Goal: Information Seeking & Learning: Learn about a topic

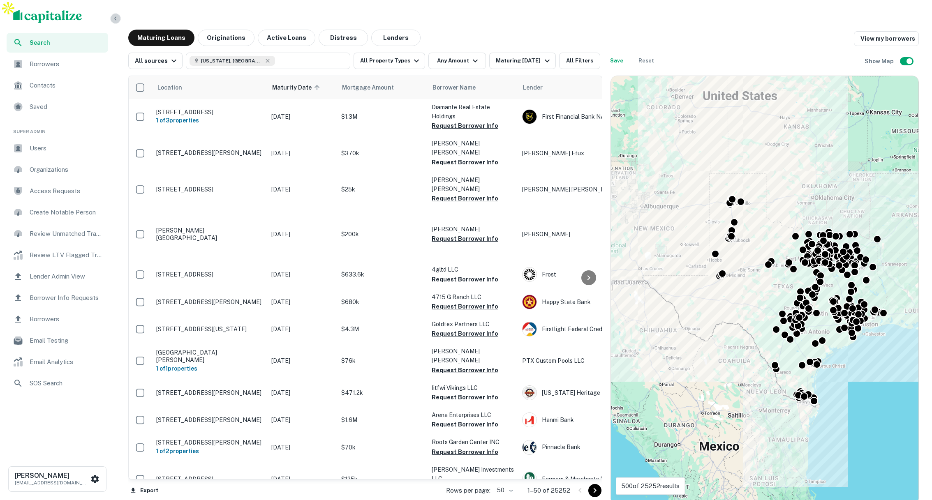
click at [118, 20] on icon "button" at bounding box center [115, 18] width 7 height 7
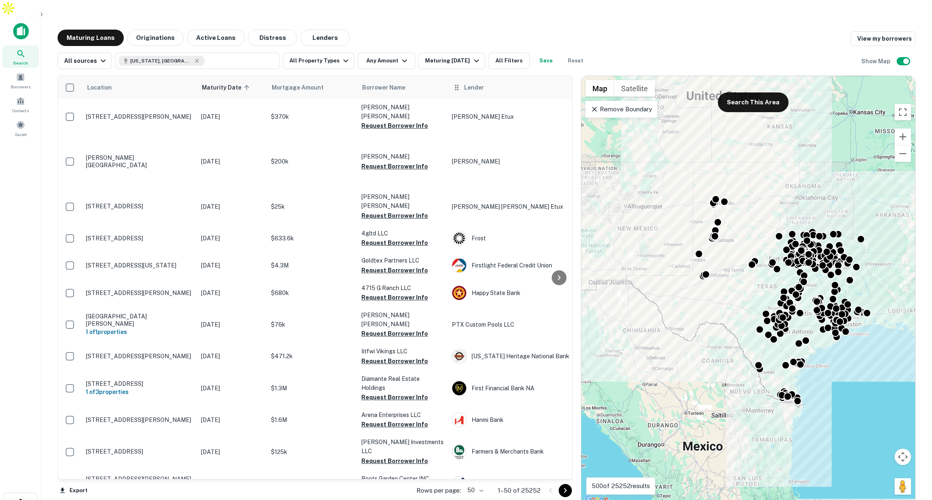
scroll to position [18, 0]
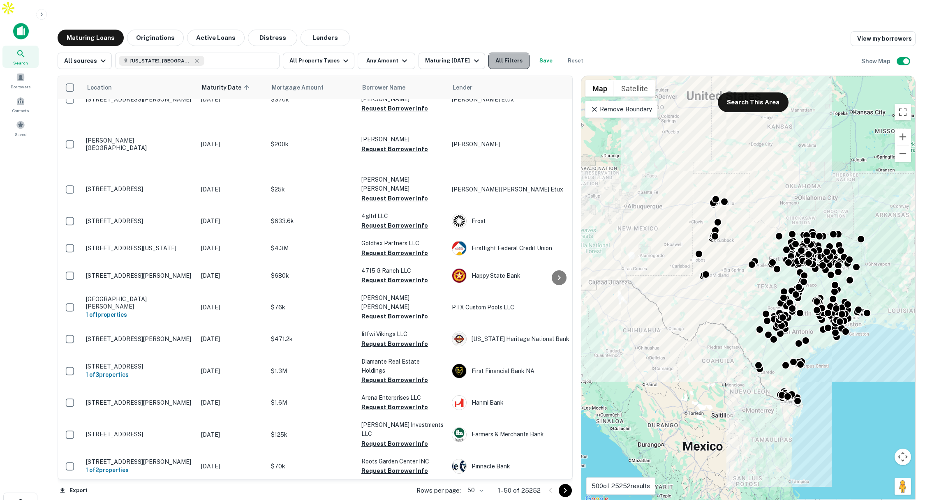
click at [515, 53] on button "All Filters" at bounding box center [508, 61] width 41 height 16
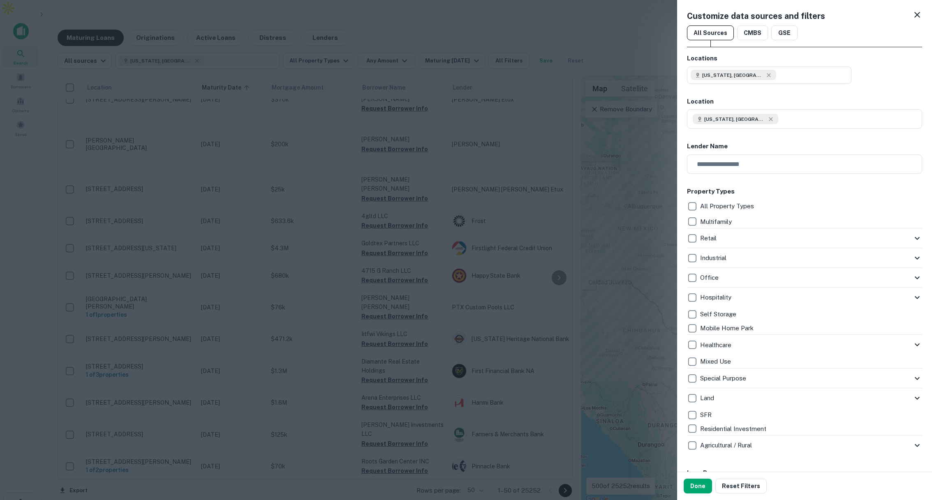
click at [547, 68] on div at bounding box center [466, 250] width 932 height 500
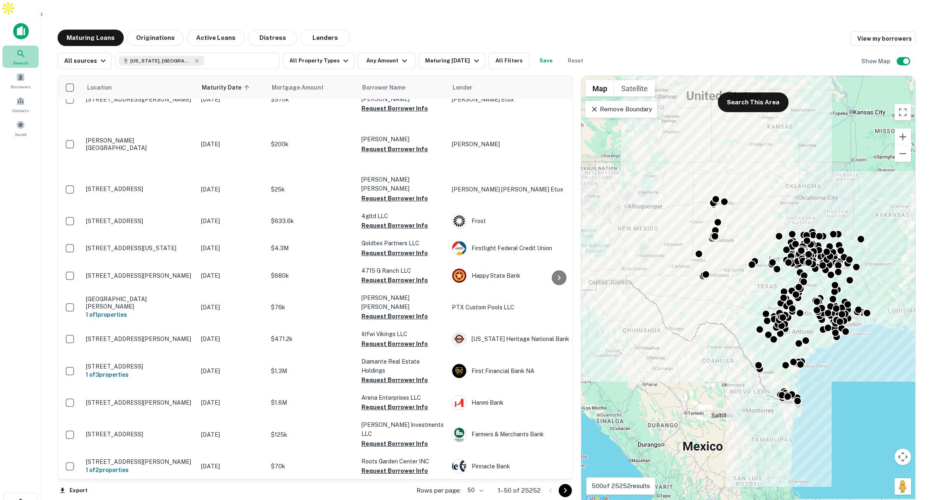
click at [20, 49] on icon at bounding box center [21, 54] width 10 height 10
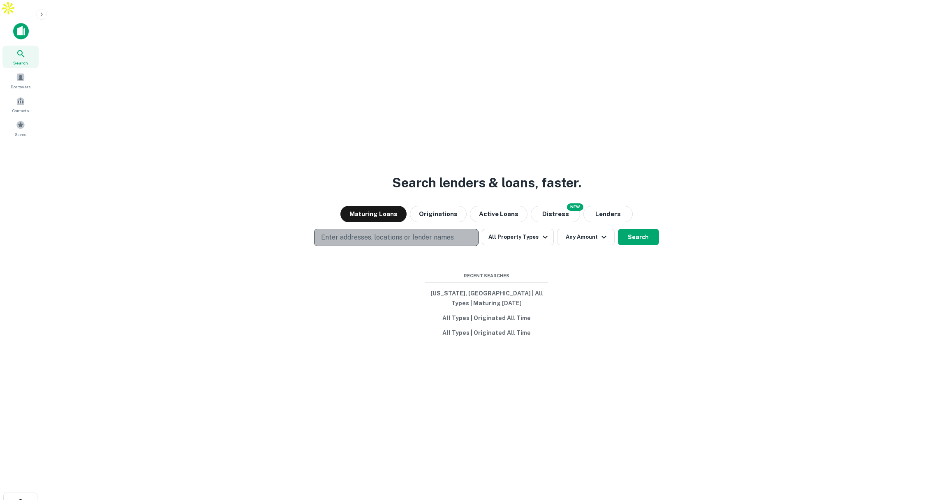
click at [434, 233] on p "Enter addresses, locations or lender names" at bounding box center [387, 238] width 133 height 10
type input "***"
click at [526, 229] on button "All Property Types" at bounding box center [518, 237] width 72 height 16
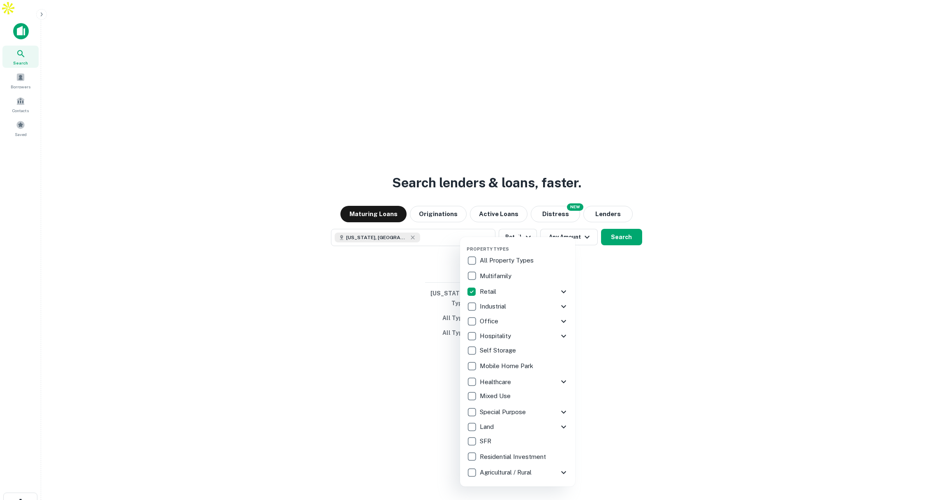
click at [629, 224] on div at bounding box center [466, 250] width 932 height 500
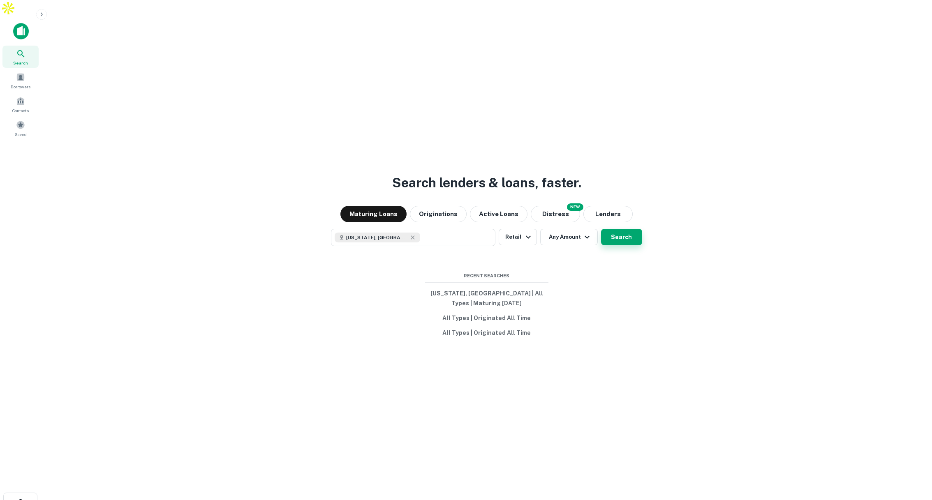
click at [622, 229] on button "Search" at bounding box center [621, 237] width 41 height 16
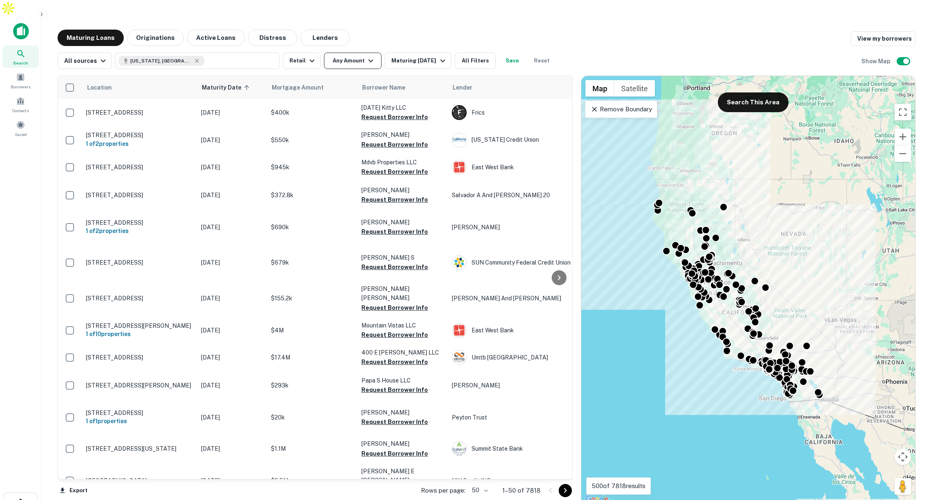
click at [366, 56] on icon "button" at bounding box center [371, 61] width 10 height 10
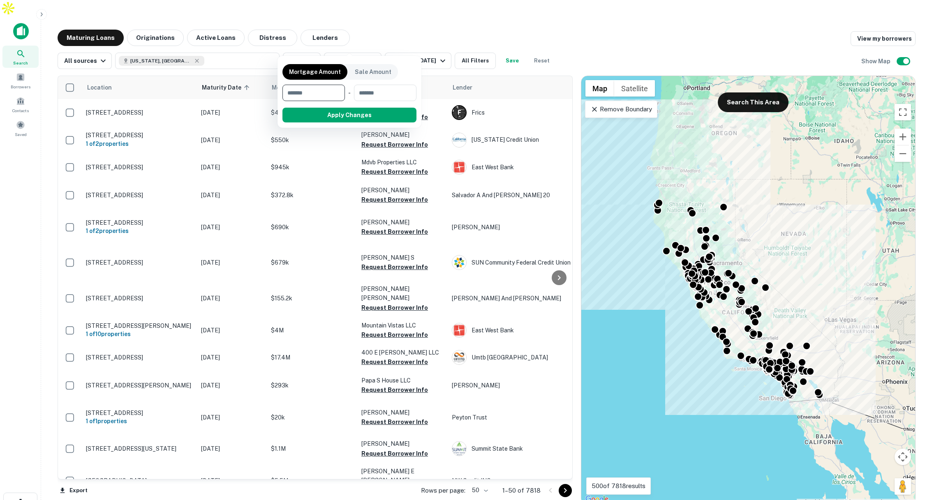
click at [328, 89] on input "number" at bounding box center [310, 93] width 57 height 16
type input "*******"
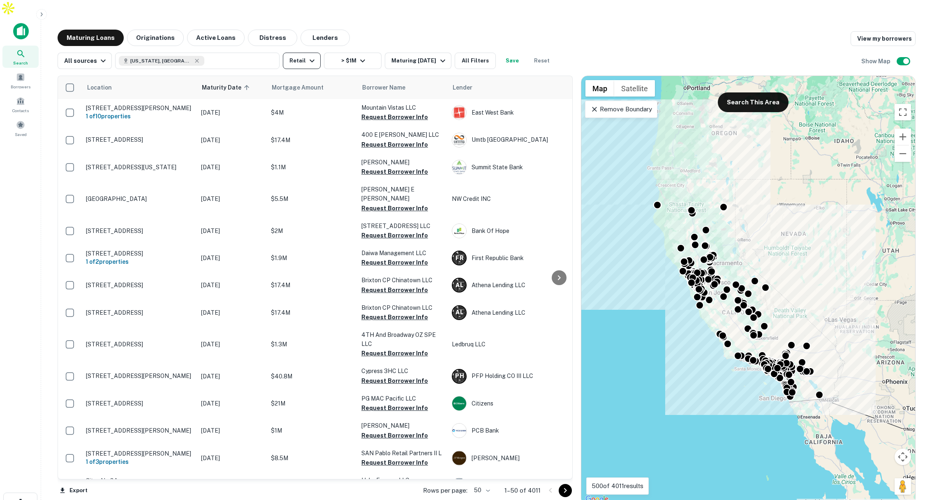
click at [303, 53] on button "Retail" at bounding box center [302, 61] width 38 height 16
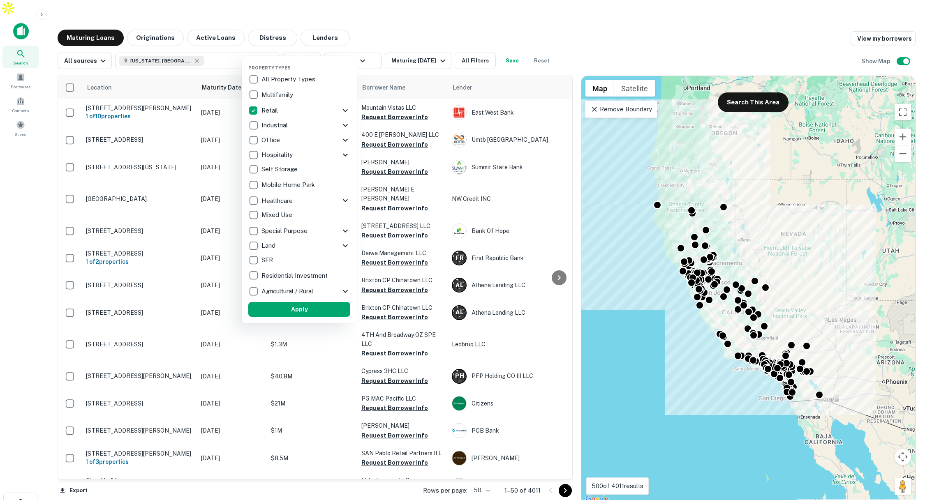
click at [306, 111] on div "Retail" at bounding box center [294, 111] width 92 height 14
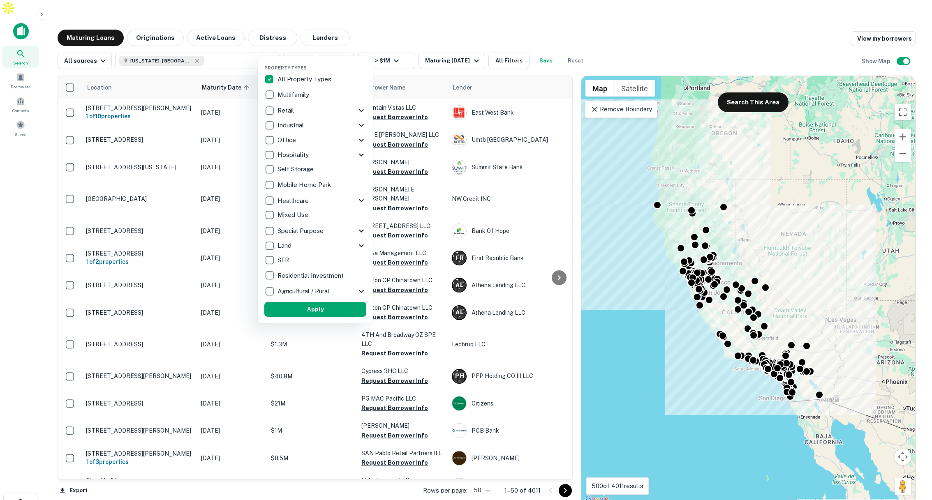
click at [339, 108] on div "Retail" at bounding box center [310, 111] width 92 height 14
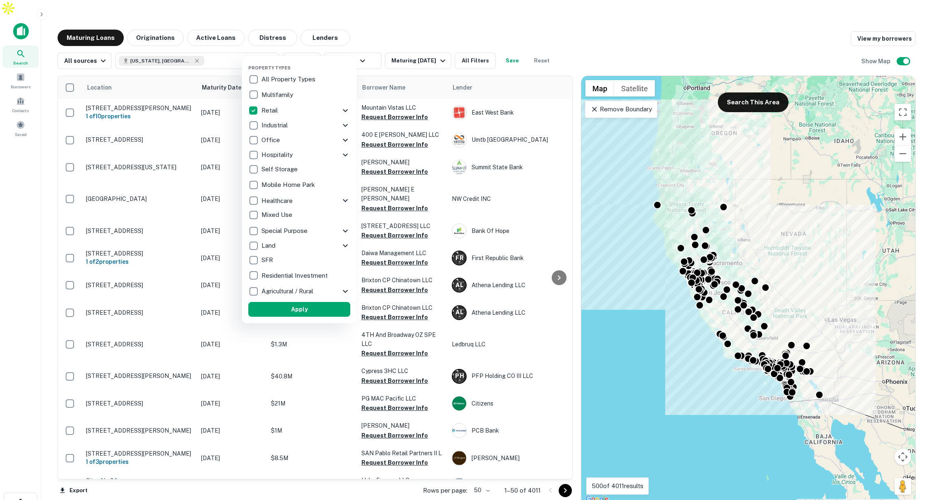
click at [341, 109] on icon at bounding box center [345, 111] width 10 height 10
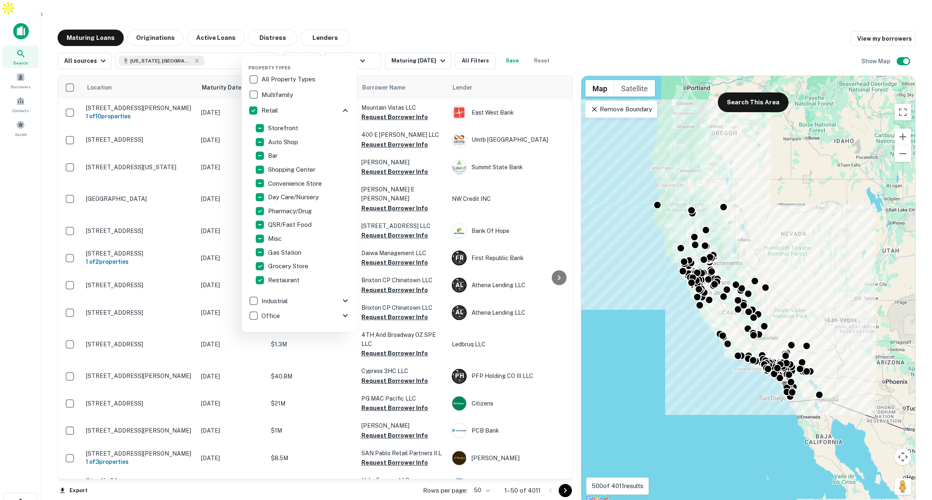
click at [475, 18] on div at bounding box center [466, 250] width 932 height 500
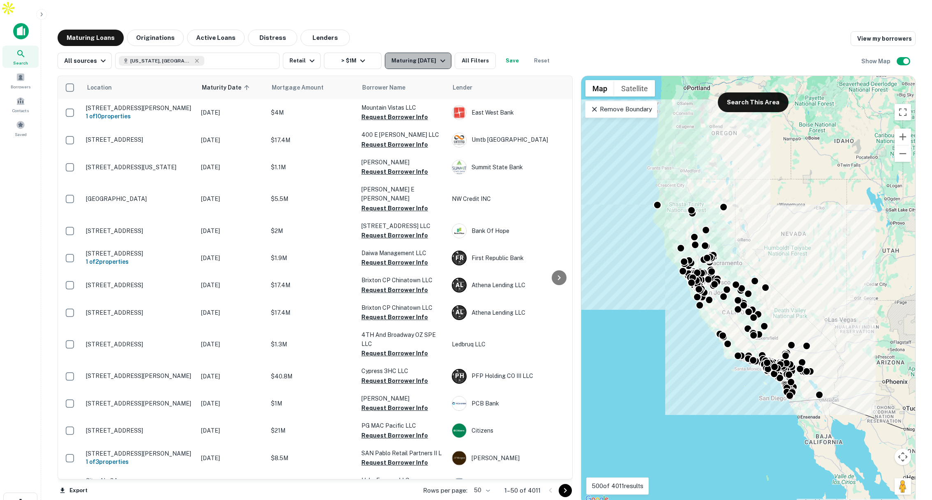
click at [439, 56] on icon "button" at bounding box center [443, 61] width 10 height 10
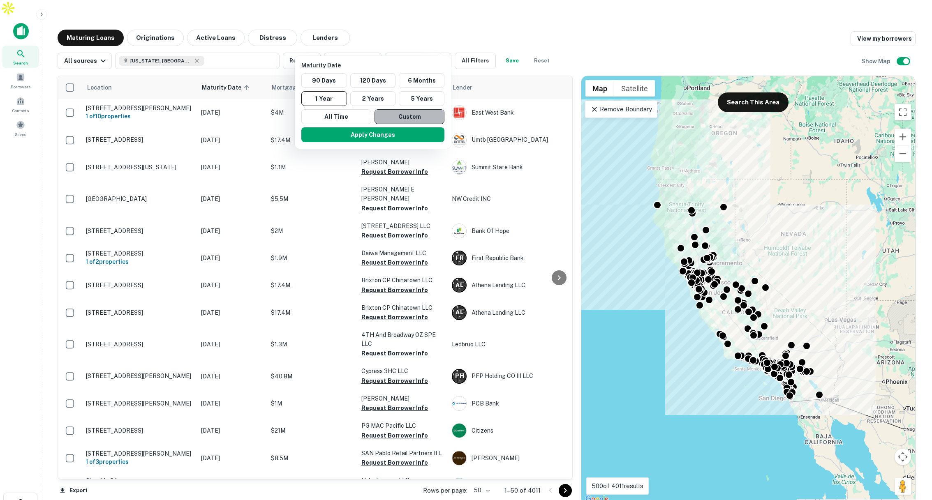
click at [411, 118] on button "Custom" at bounding box center [410, 116] width 70 height 15
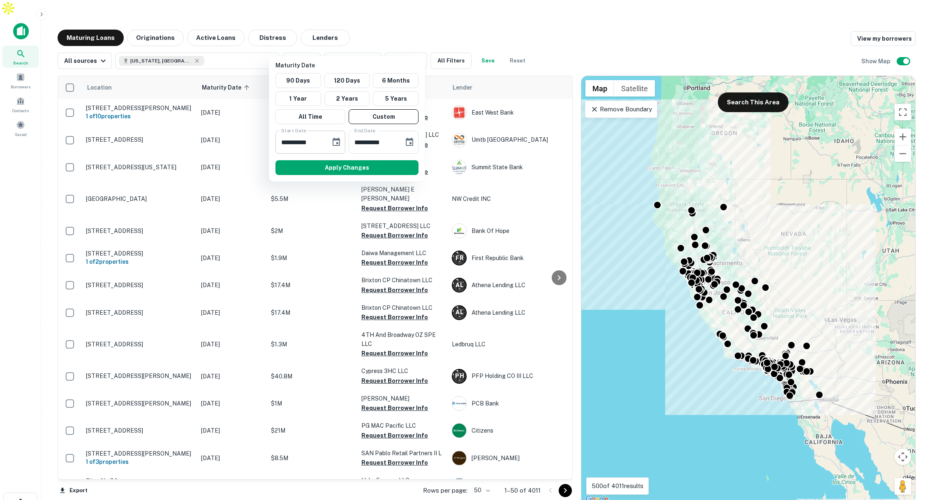
click at [338, 143] on icon "Choose date, selected date is Oct 1, 2025" at bounding box center [336, 142] width 10 height 10
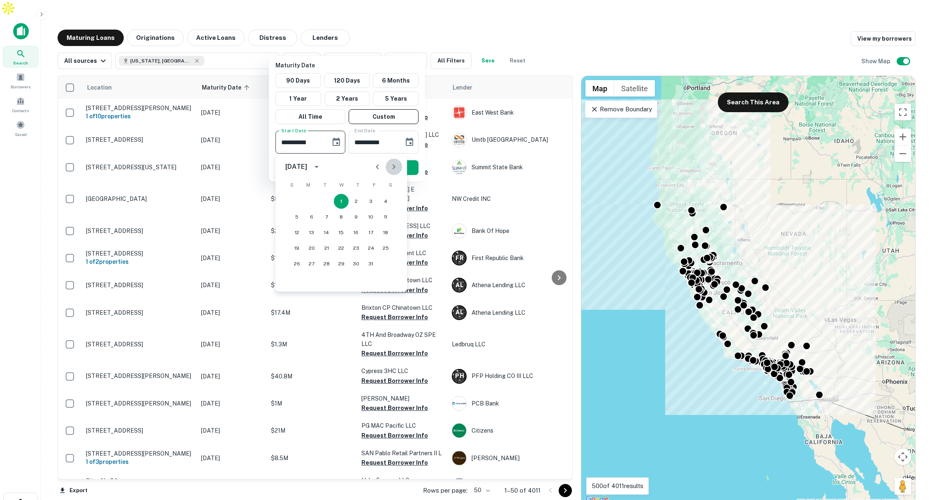
click at [393, 169] on icon "Next month" at bounding box center [394, 166] width 3 height 5
click at [296, 202] on button "1" at bounding box center [296, 201] width 15 height 15
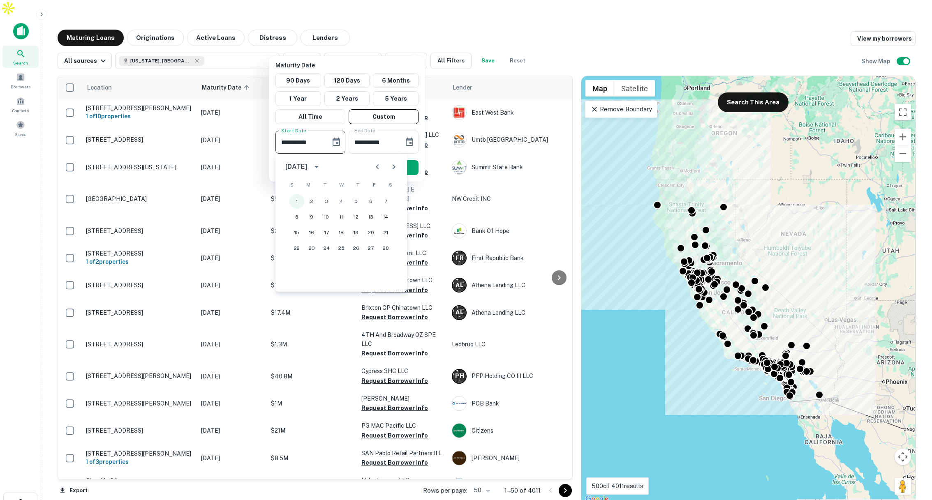
type input "**********"
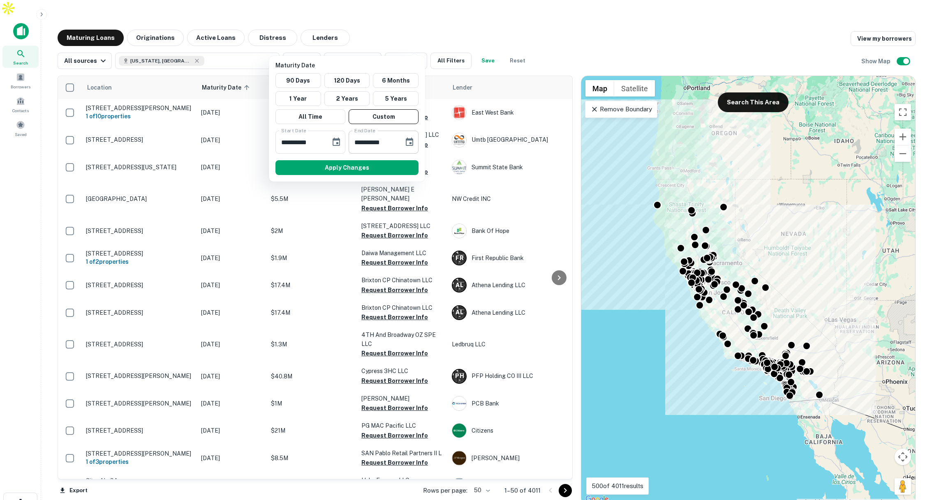
click at [406, 143] on icon "Choose date, selected date is Mar 30, 2026" at bounding box center [410, 142] width 10 height 10
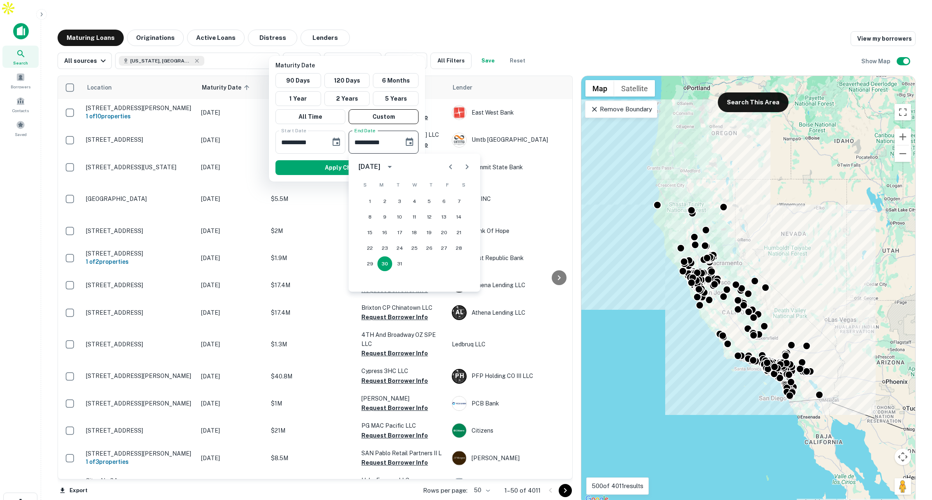
click at [465, 164] on icon "Next month" at bounding box center [467, 167] width 10 height 10
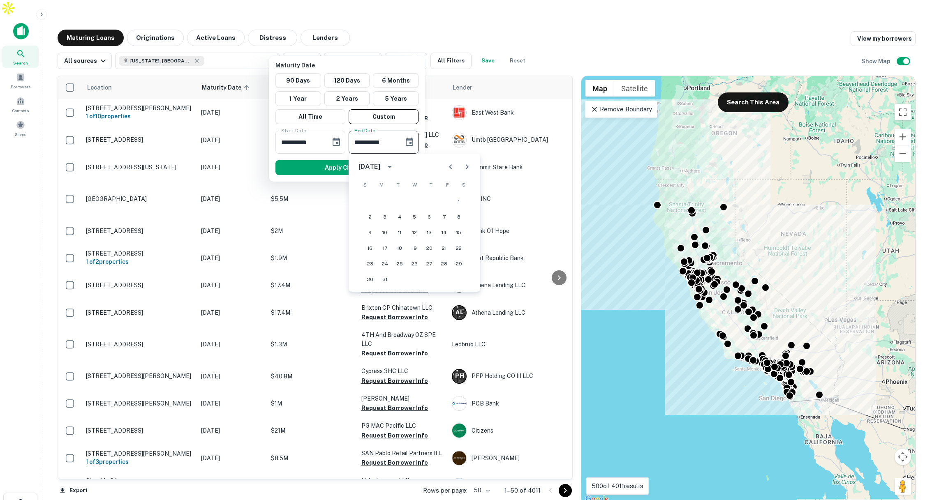
click at [464, 169] on icon "Next month" at bounding box center [467, 167] width 10 height 10
click at [403, 200] on button "1" at bounding box center [399, 201] width 15 height 15
type input "**********"
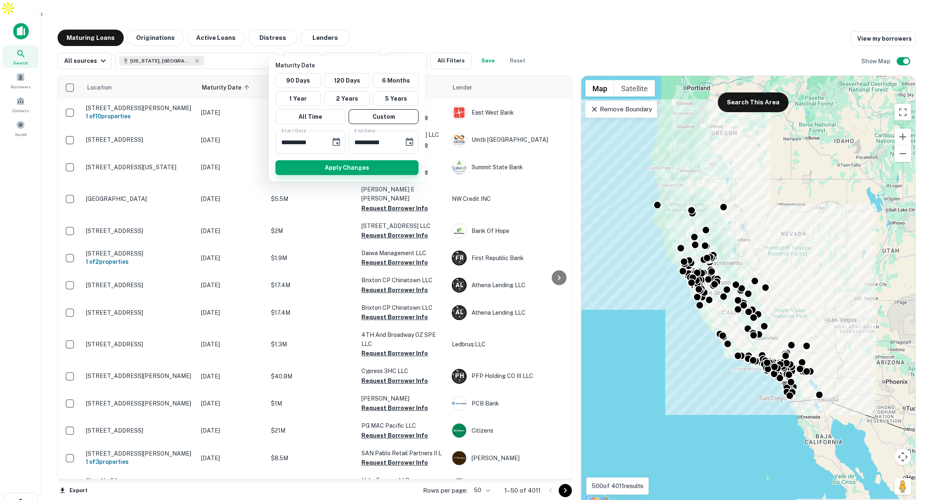
click at [387, 162] on button "Apply Changes" at bounding box center [346, 167] width 143 height 15
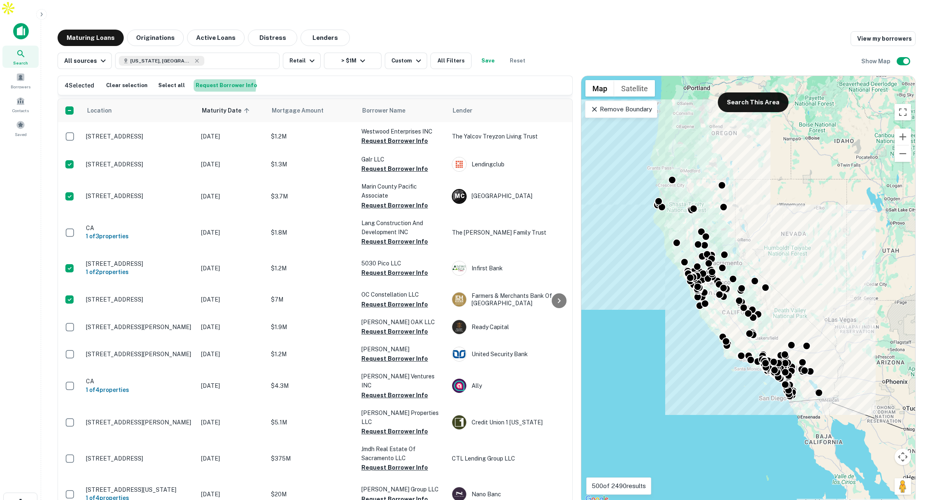
click at [210, 79] on button "Request Borrower Info" at bounding box center [226, 85] width 65 height 12
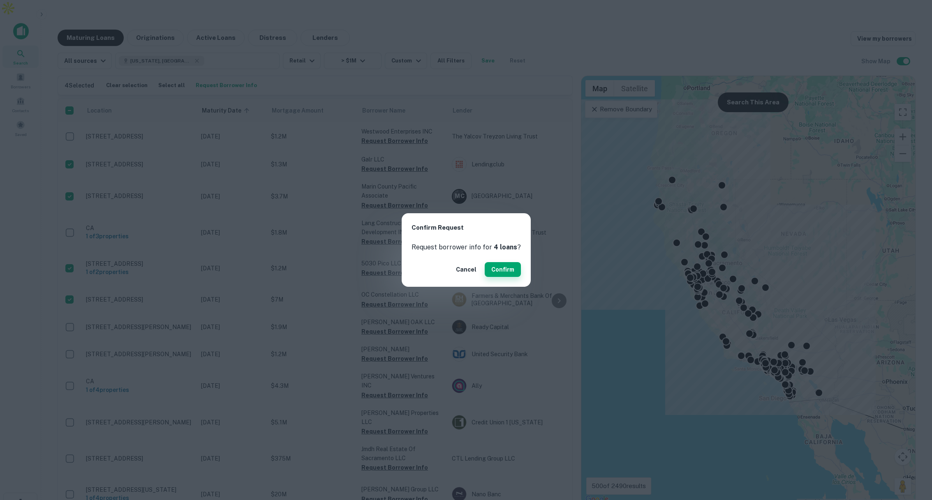
click at [518, 271] on button "Confirm" at bounding box center [503, 269] width 36 height 15
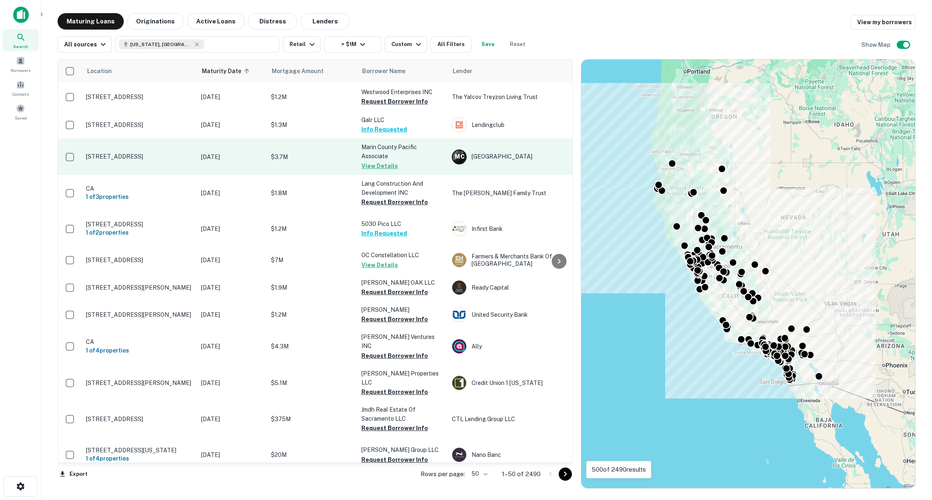
click at [326, 156] on p "$3.7M" at bounding box center [312, 157] width 82 height 9
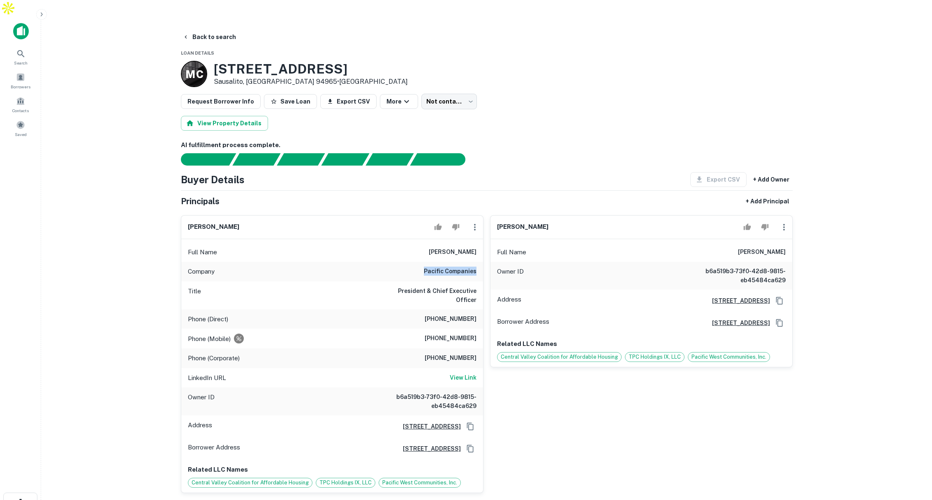
drag, startPoint x: 428, startPoint y: 251, endPoint x: 453, endPoint y: 272, distance: 32.7
click at [483, 262] on div "Company pacific companies" at bounding box center [332, 272] width 302 height 20
click at [218, 30] on button "Back to search" at bounding box center [209, 37] width 60 height 15
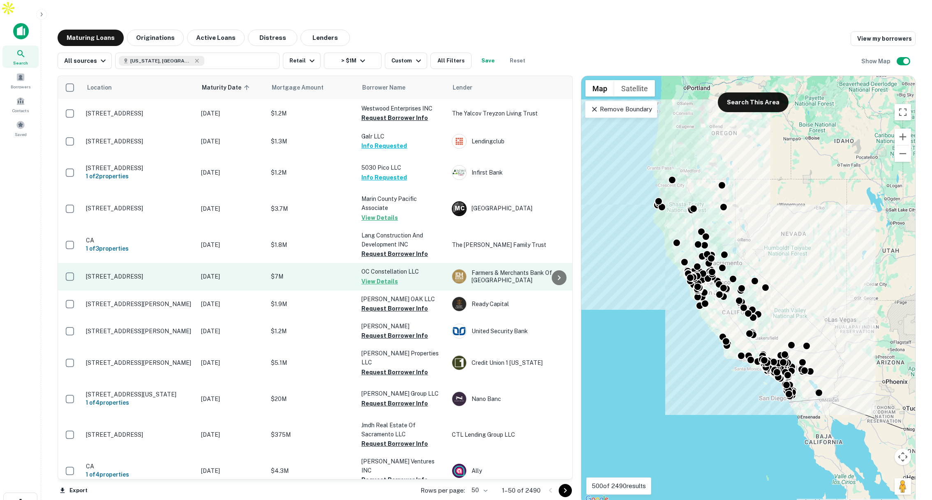
click at [328, 272] on p "$7M" at bounding box center [312, 276] width 82 height 9
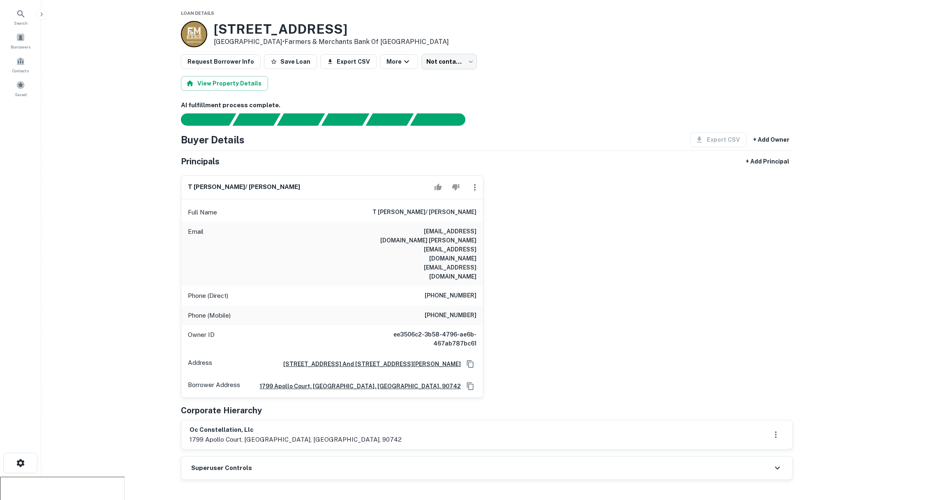
scroll to position [41, 0]
drag, startPoint x: 367, startPoint y: 194, endPoint x: 428, endPoint y: 202, distance: 61.8
click at [428, 202] on div "Full Name t courney dubar/ thomas courtney dubar" at bounding box center [332, 212] width 302 height 20
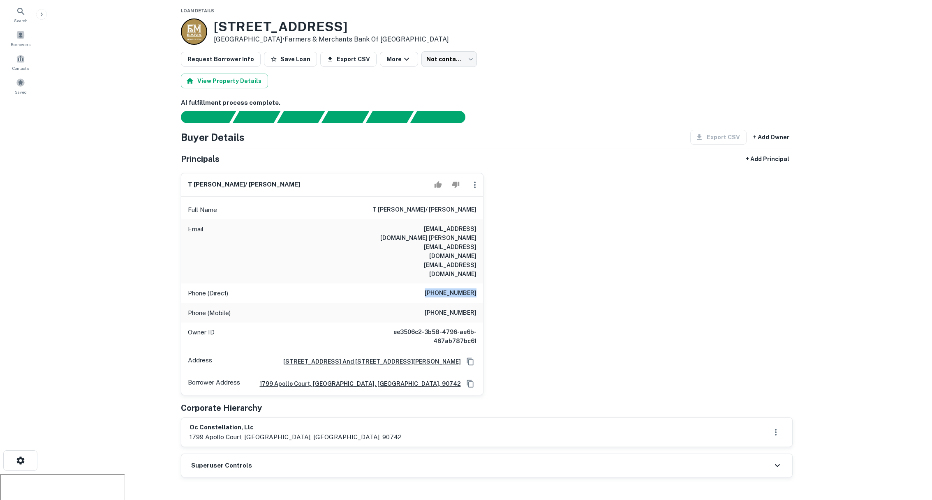
drag, startPoint x: 432, startPoint y: 253, endPoint x: 475, endPoint y: 254, distance: 43.6
click at [475, 289] on h6 "(562) 592-9353" at bounding box center [451, 294] width 52 height 10
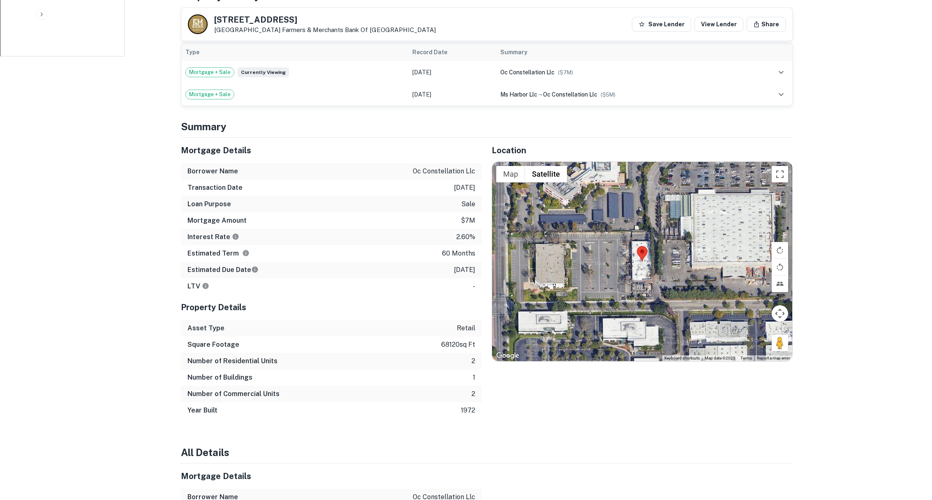
scroll to position [542, 0]
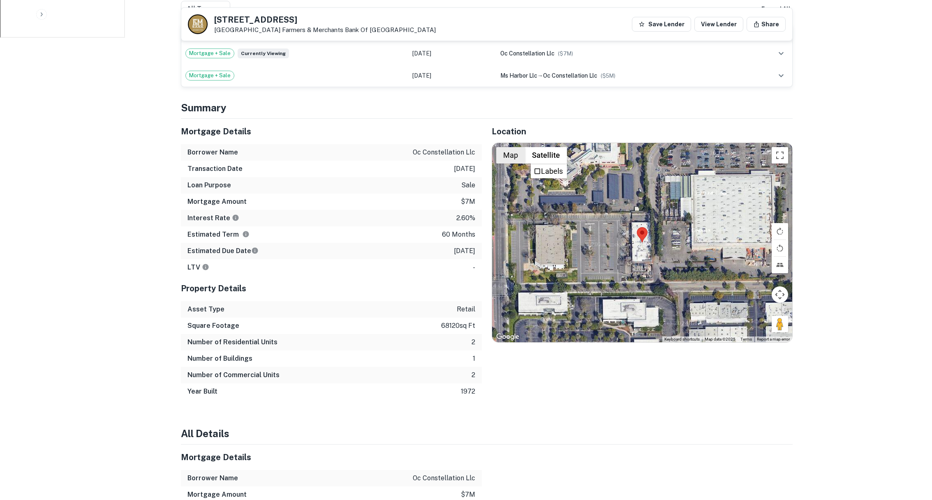
click at [508, 147] on button "Map" at bounding box center [510, 155] width 29 height 16
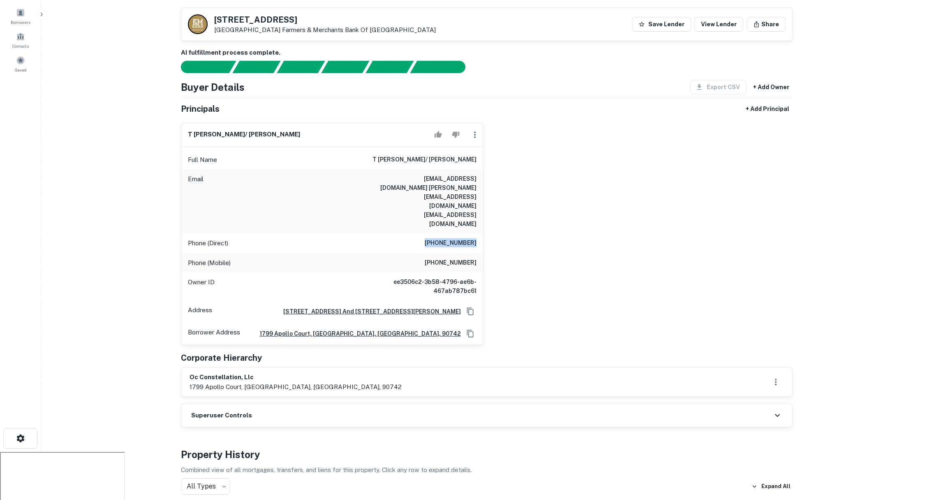
scroll to position [0, 0]
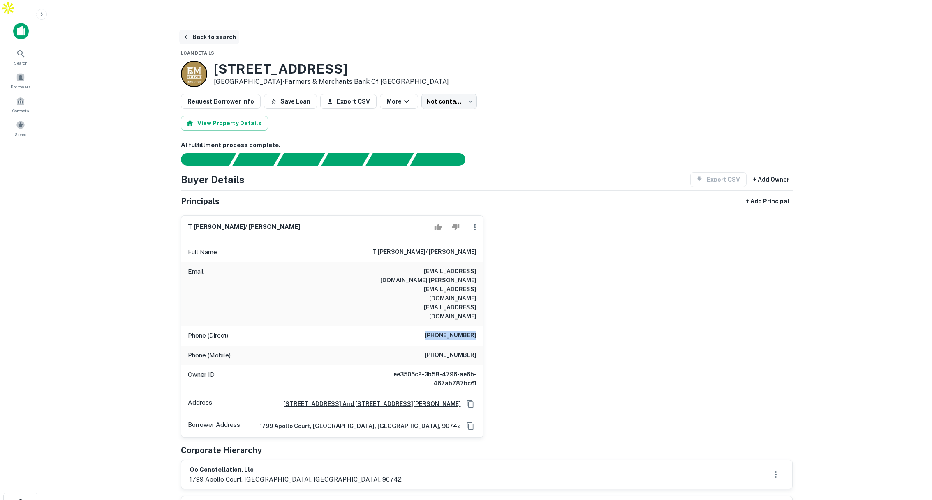
click at [206, 30] on button "Back to search" at bounding box center [209, 37] width 60 height 15
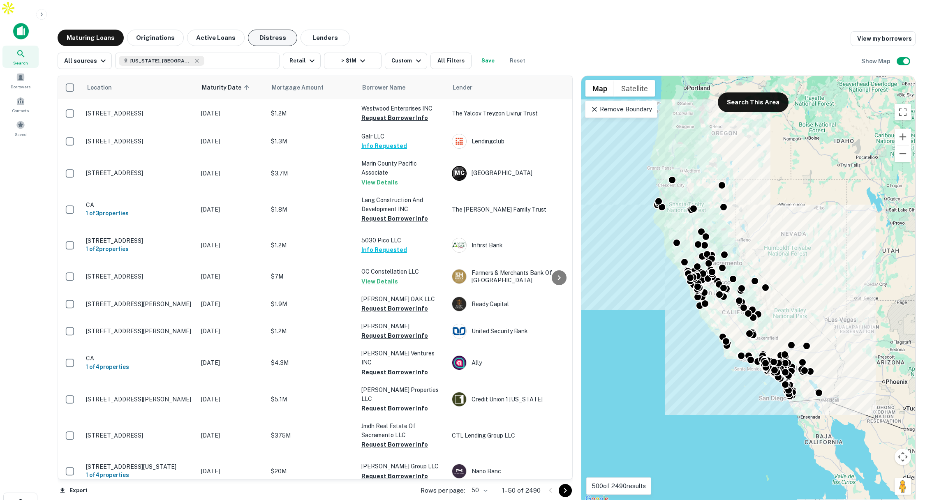
click at [266, 30] on button "Distress" at bounding box center [272, 38] width 49 height 16
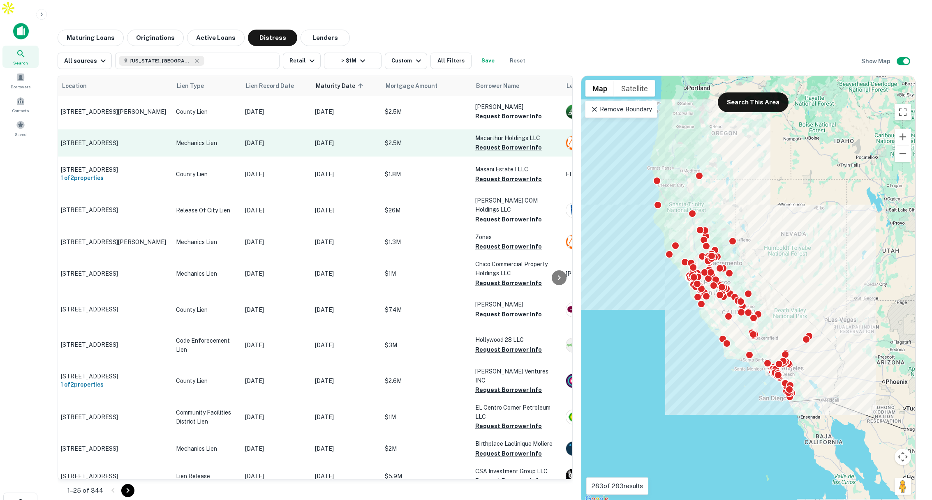
scroll to position [2, 0]
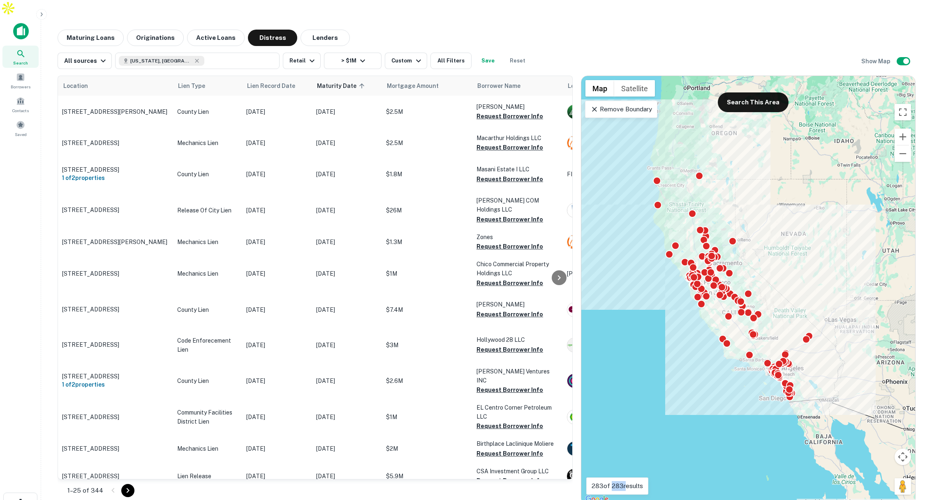
drag, startPoint x: 612, startPoint y: 467, endPoint x: 624, endPoint y: 468, distance: 12.4
click at [624, 481] on p "283 of 283 results" at bounding box center [617, 486] width 51 height 10
